Goal: Task Accomplishment & Management: Manage account settings

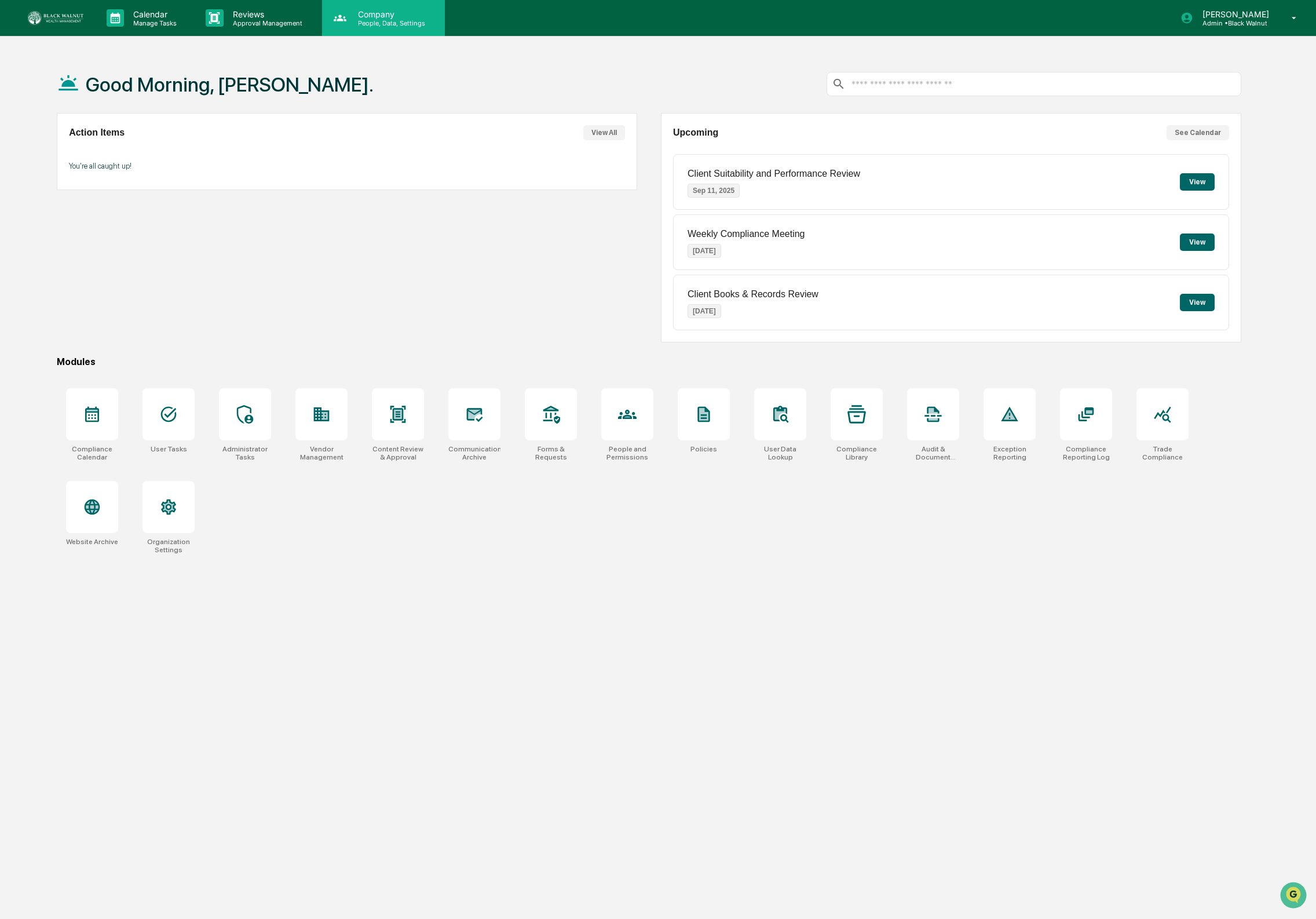
click at [391, 30] on div "Company People, Data, Settings" at bounding box center [383, 18] width 123 height 36
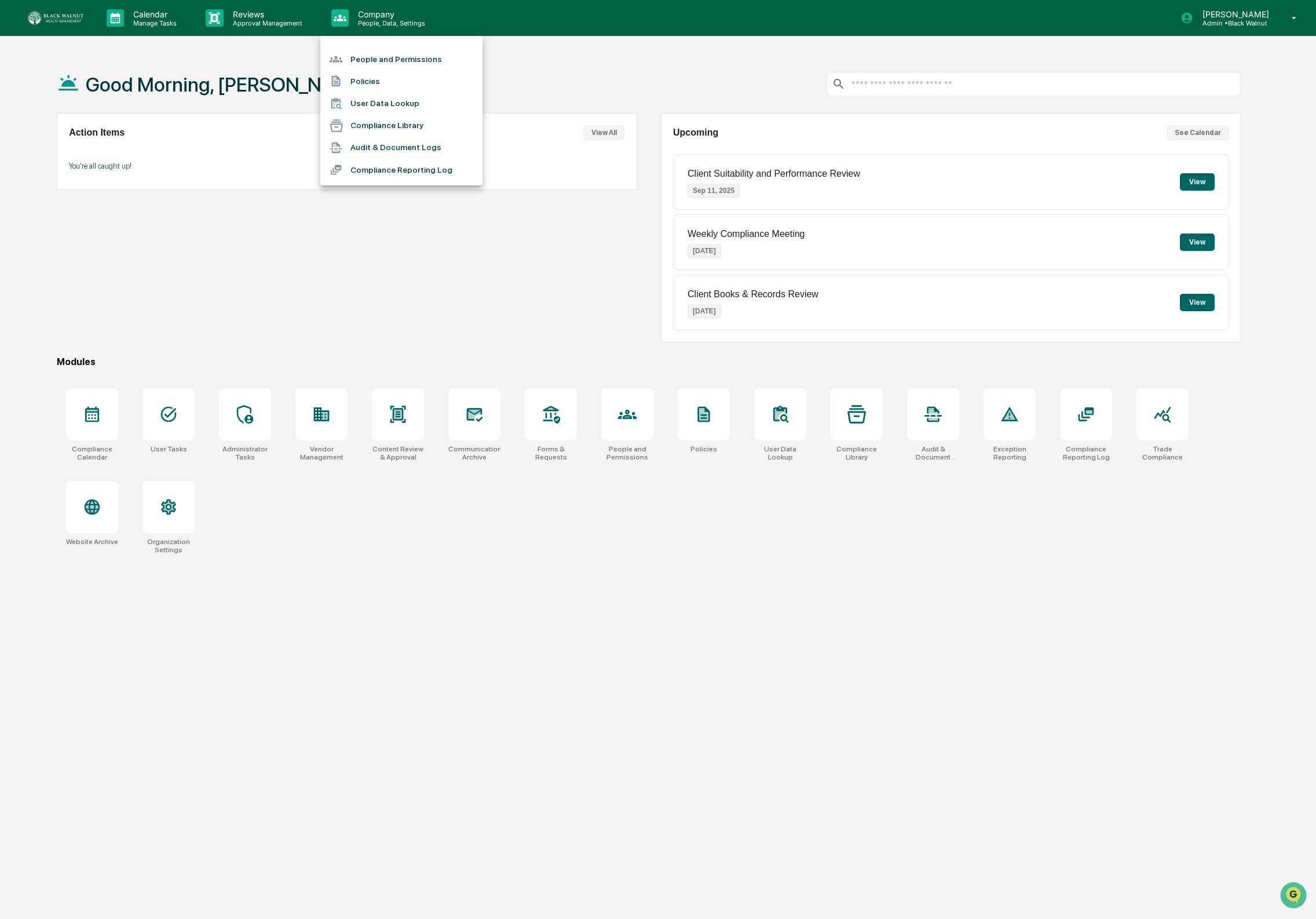
click at [381, 60] on li "People and Permissions" at bounding box center [401, 59] width 162 height 22
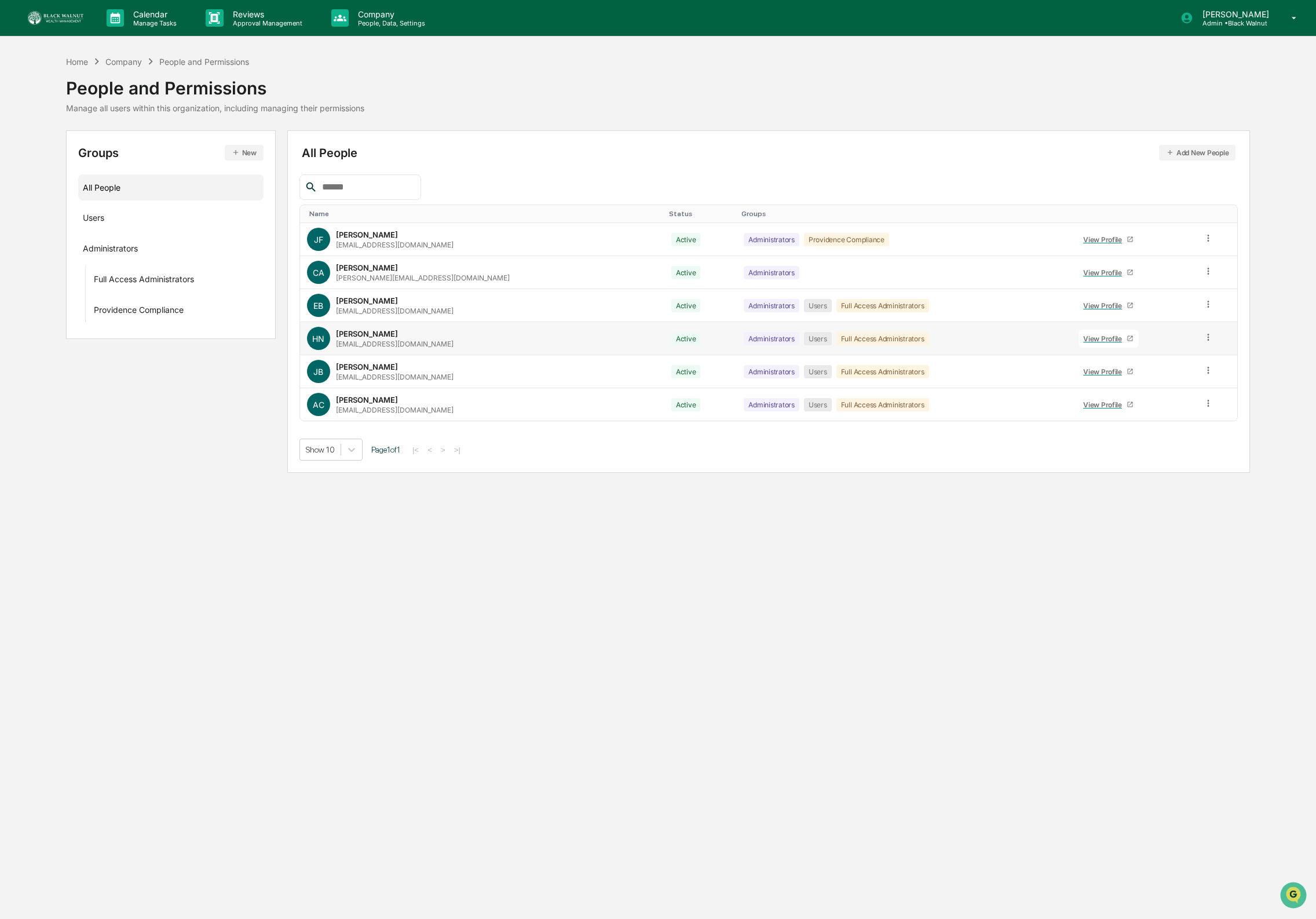
click at [1208, 340] on icon at bounding box center [1208, 338] width 11 height 11
click at [1176, 422] on div "Reset Password" at bounding box center [1156, 425] width 96 height 14
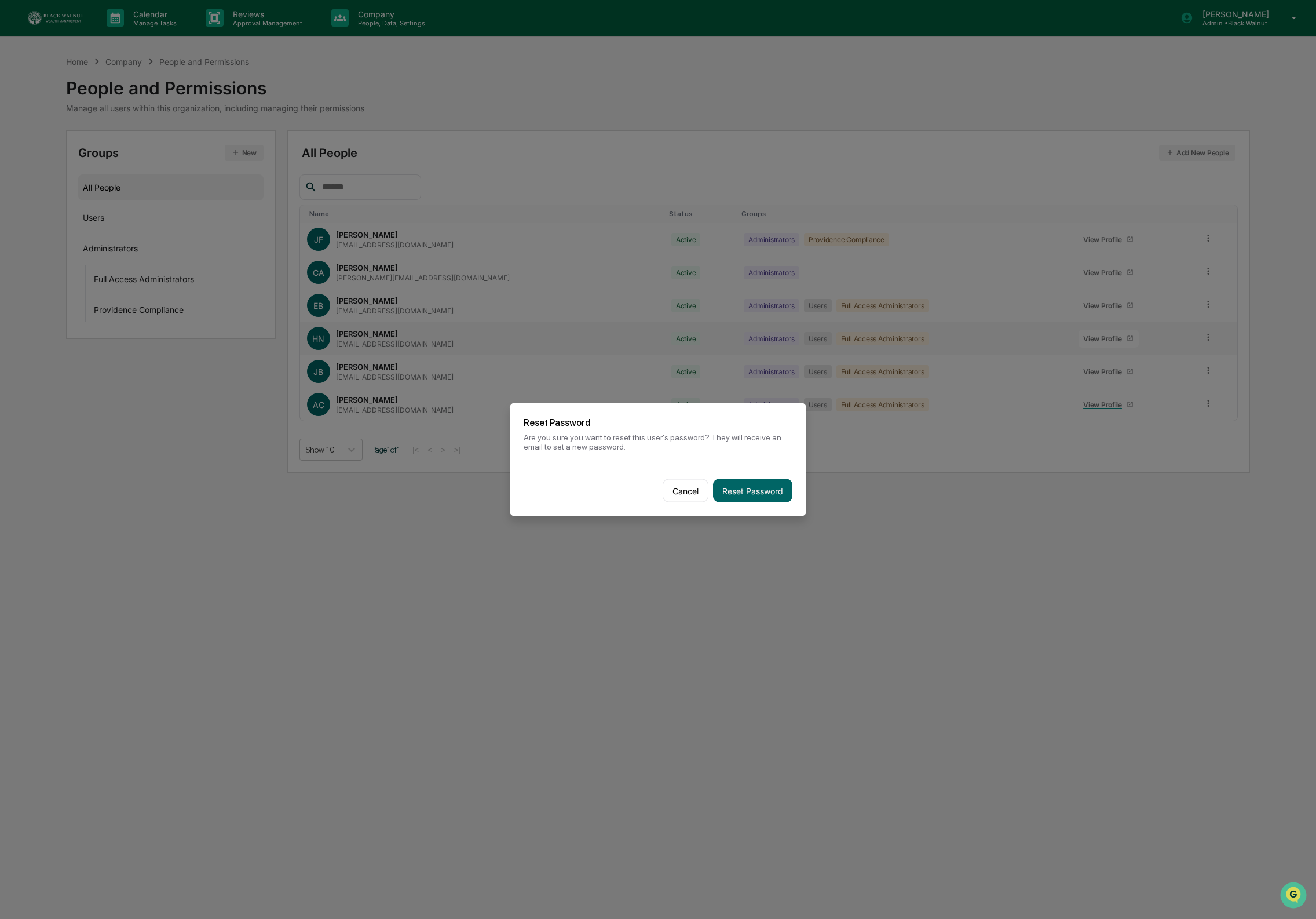
click at [749, 486] on button "Reset Password" at bounding box center [753, 490] width 79 height 23
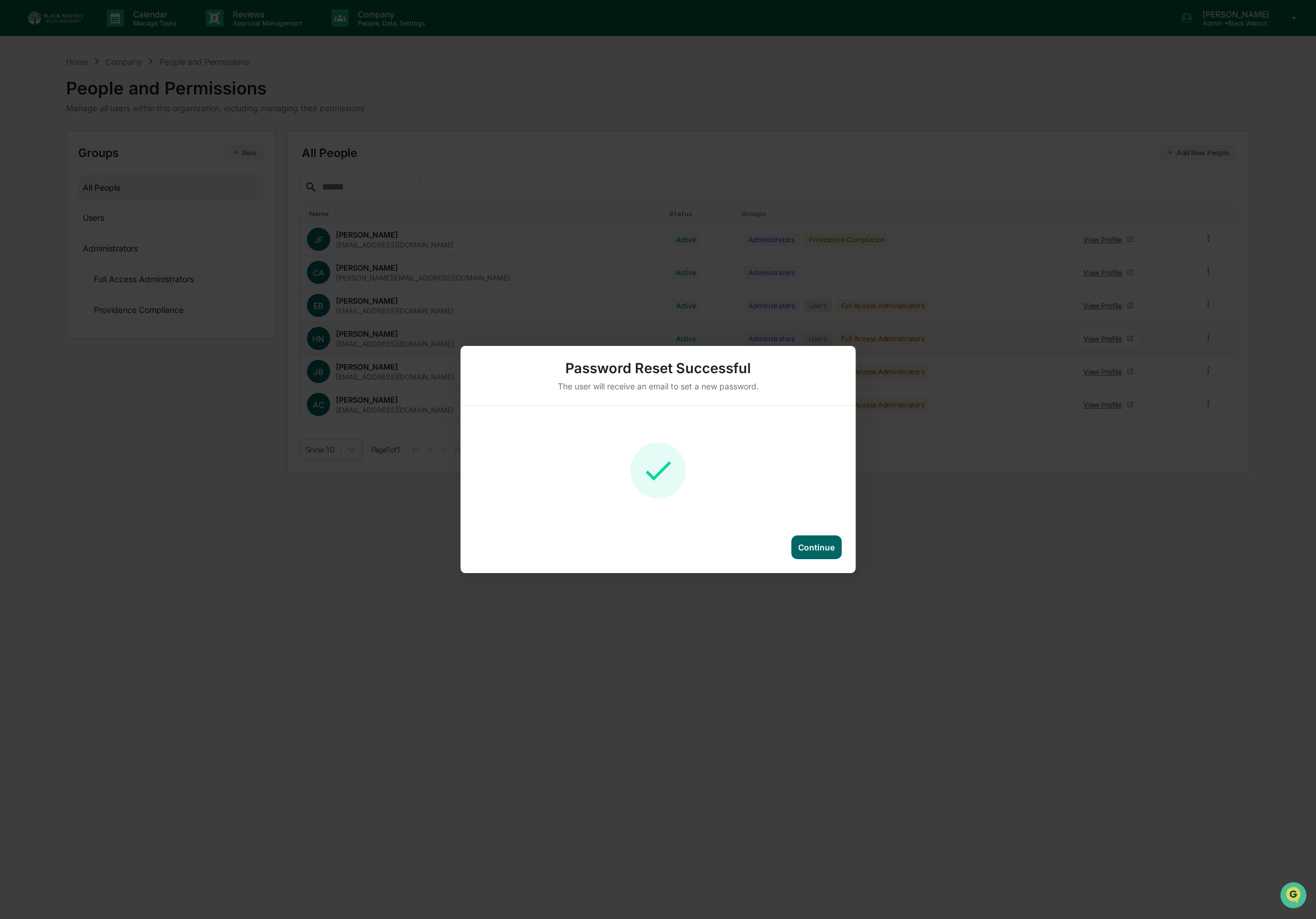
drag, startPoint x: 806, startPoint y: 538, endPoint x: 777, endPoint y: 515, distance: 37.0
click at [805, 538] on div "Continue" at bounding box center [816, 547] width 50 height 23
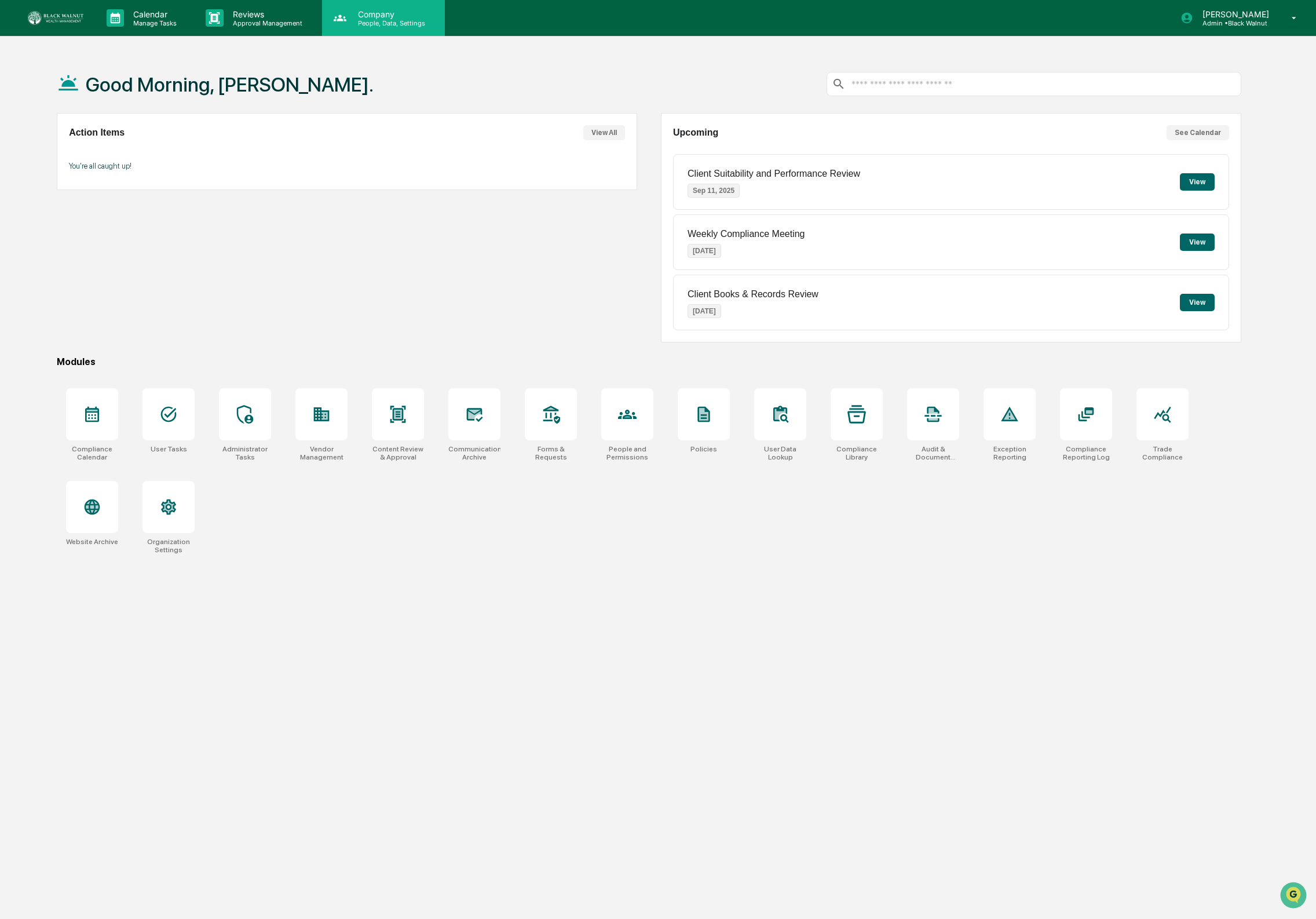
click at [360, 19] on p "People, Data, Settings" at bounding box center [390, 23] width 82 height 8
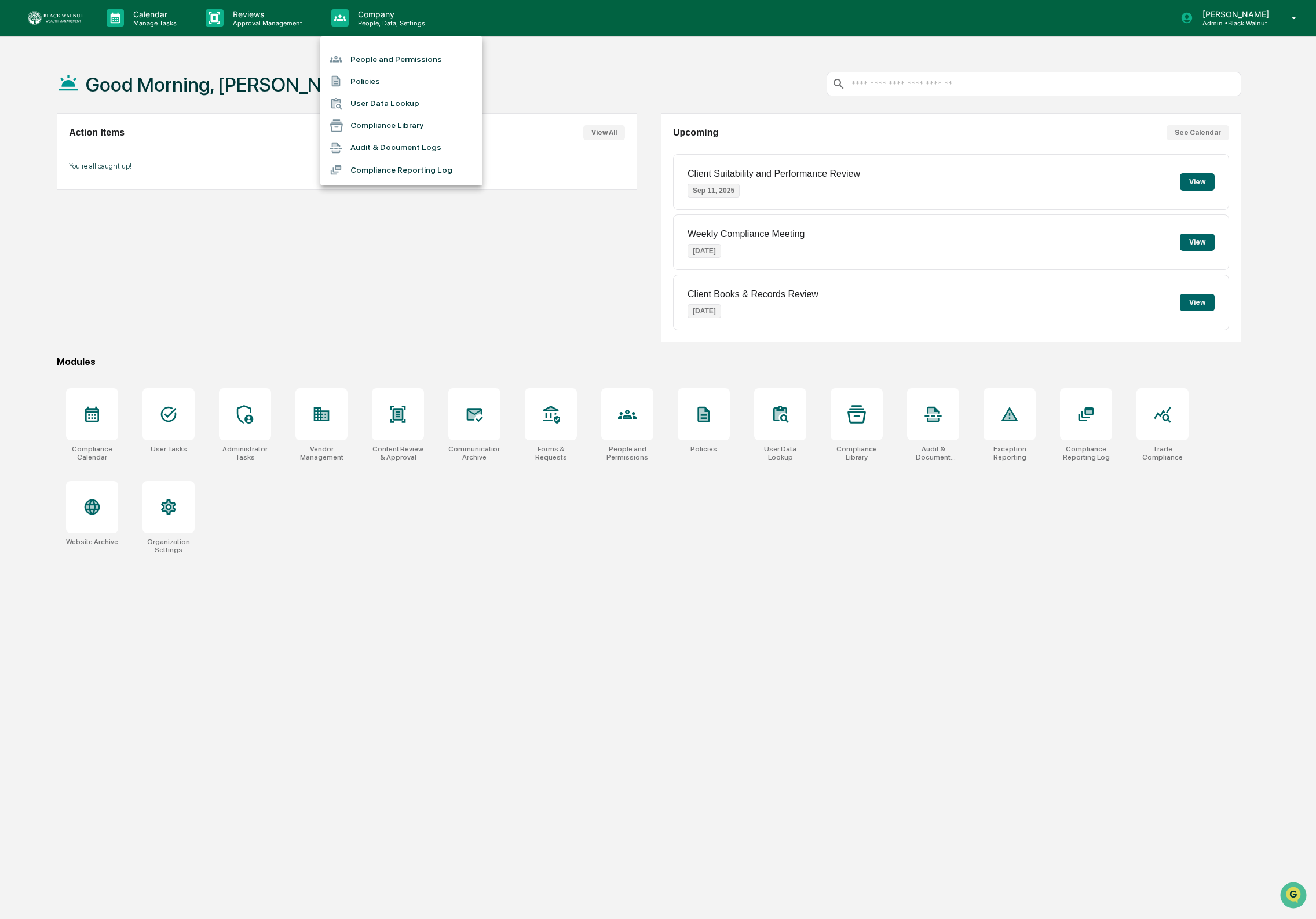
click at [380, 60] on li "People and Permissions" at bounding box center [401, 59] width 162 height 22
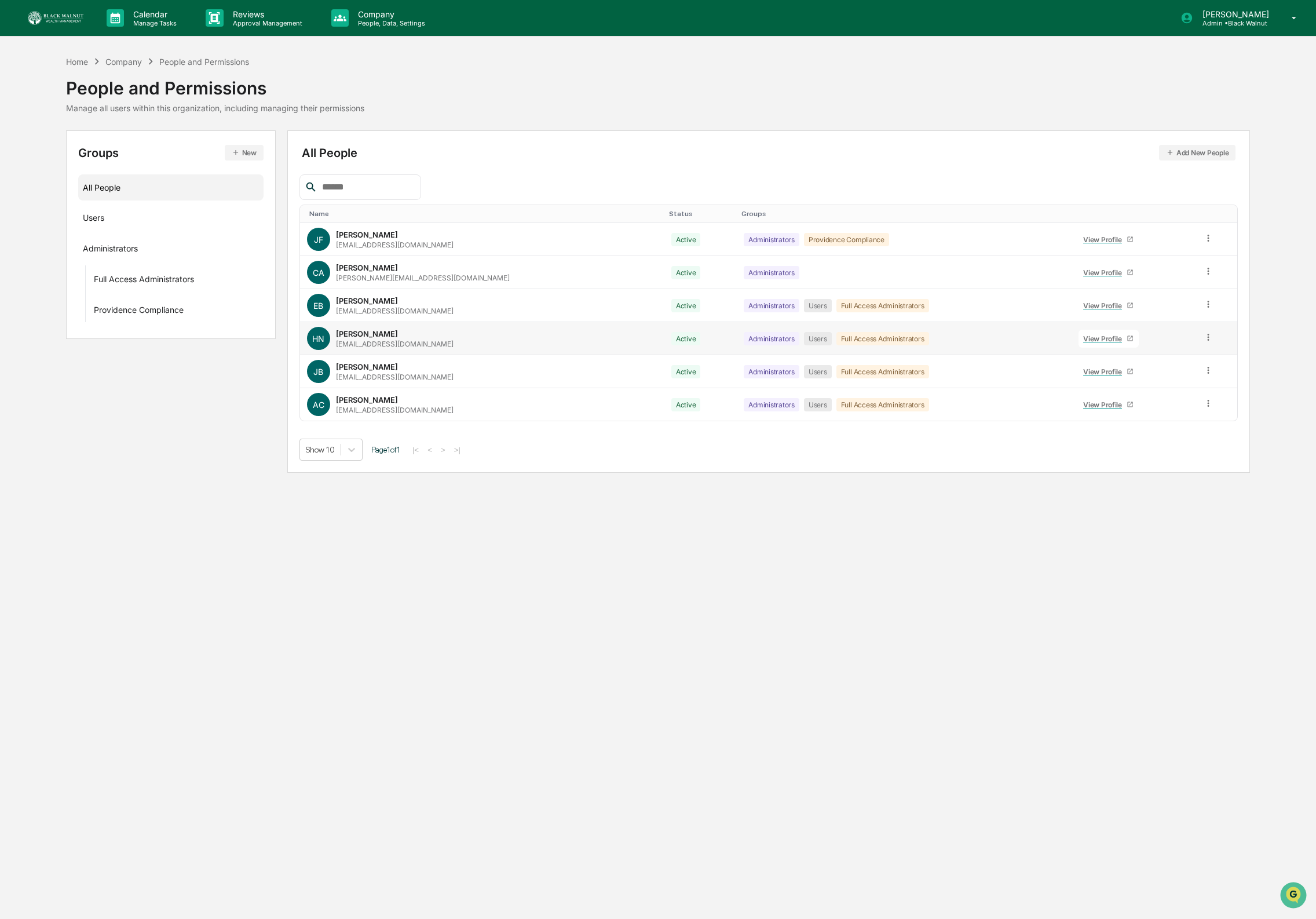
click at [1209, 338] on icon at bounding box center [1208, 338] width 11 height 11
click at [1160, 426] on div "Reset Password" at bounding box center [1156, 425] width 96 height 14
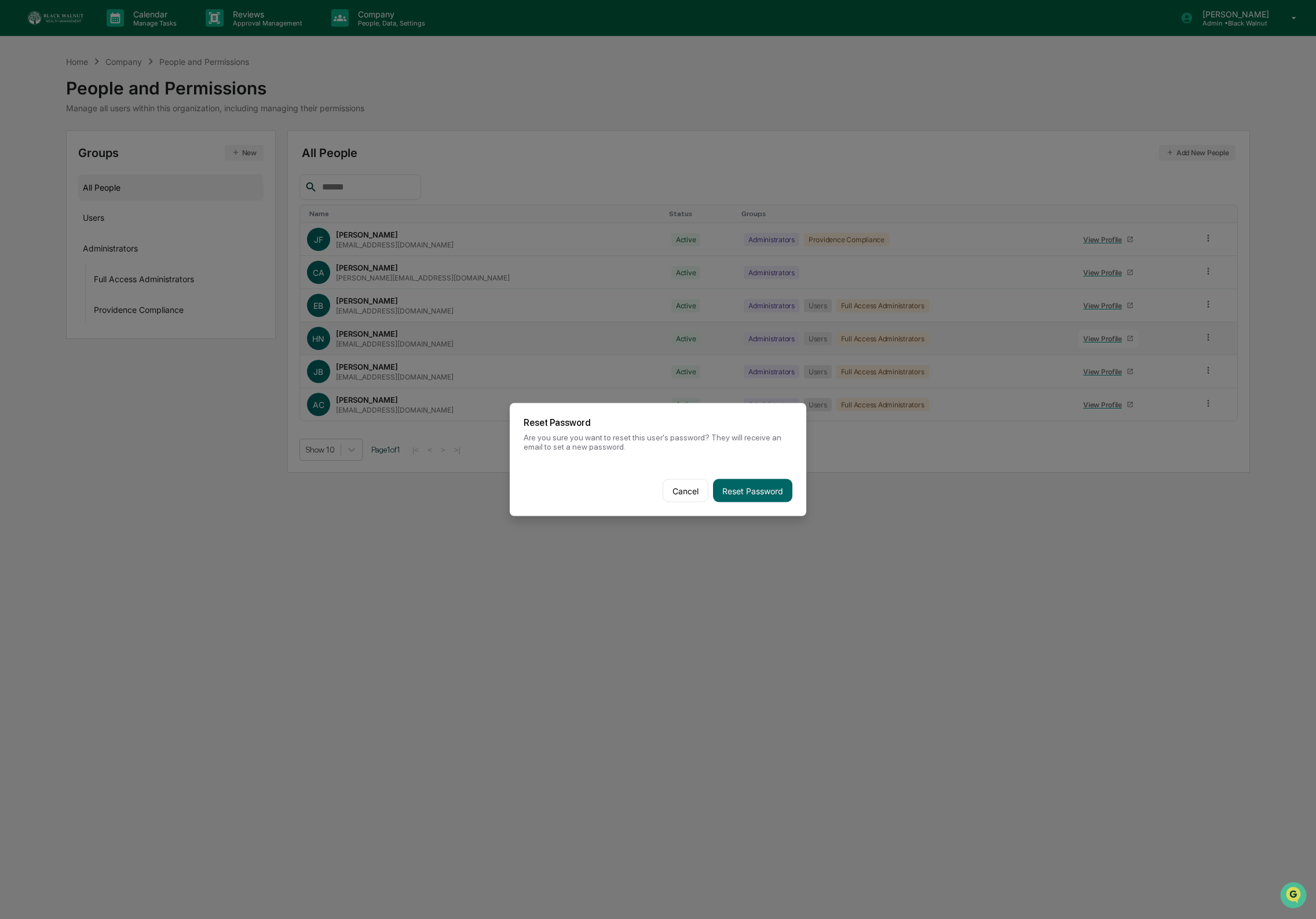
click at [766, 488] on button "Reset Password" at bounding box center [753, 490] width 79 height 23
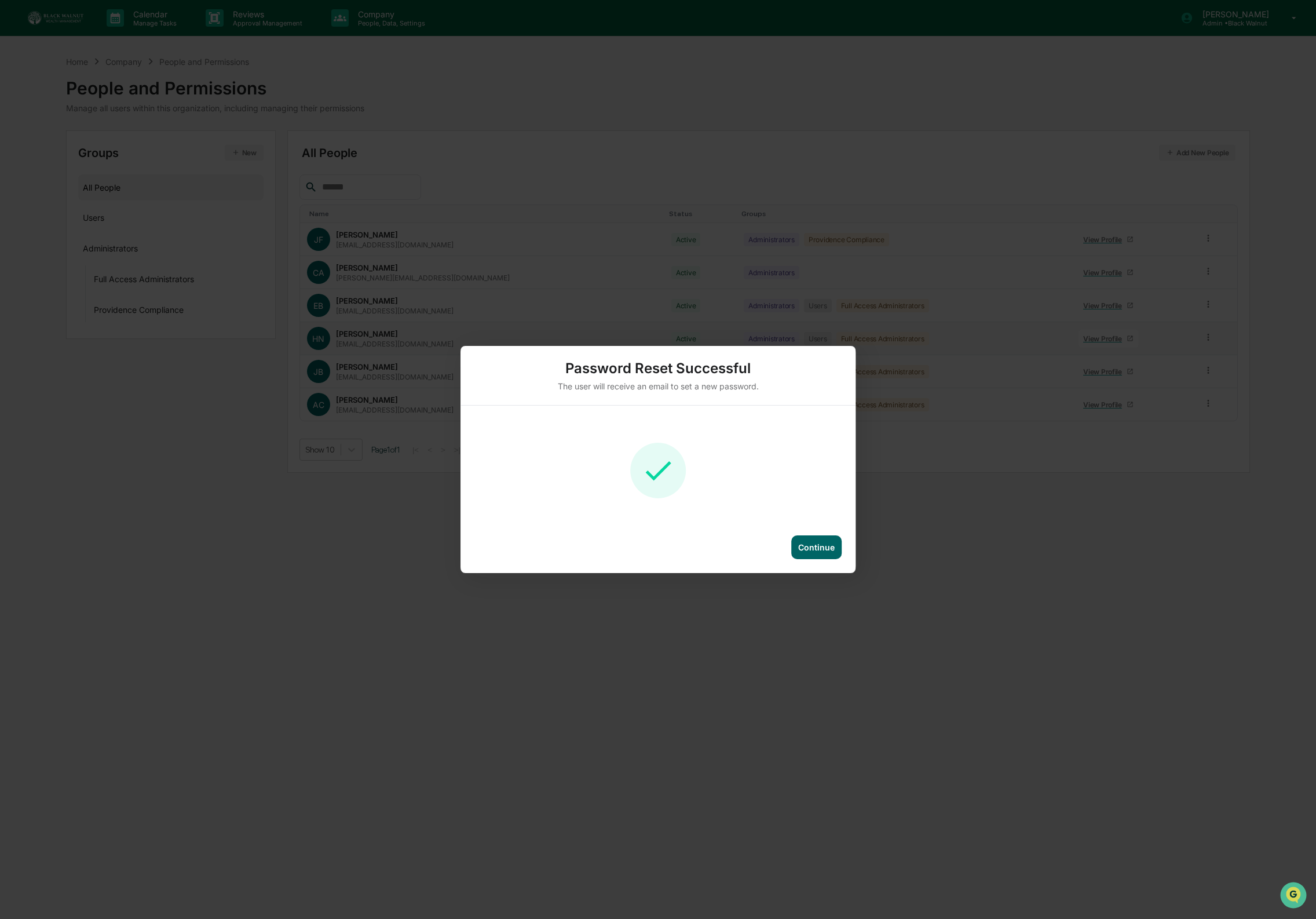
click at [820, 541] on div "Continue" at bounding box center [816, 547] width 50 height 23
